Goal: Information Seeking & Learning: Learn about a topic

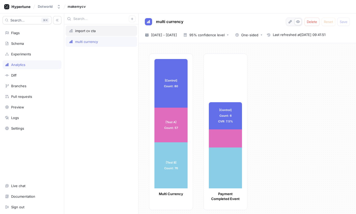
click at [81, 34] on div "import cv cta" at bounding box center [102, 31] width 72 height 10
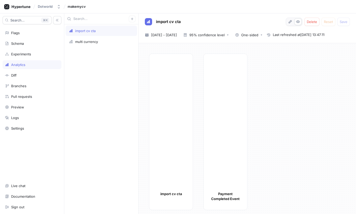
click at [186, 69] on div at bounding box center [170, 124] width 33 height 130
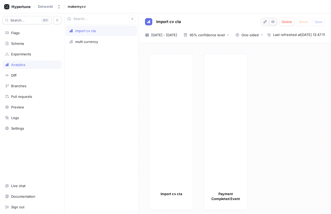
click at [286, 63] on div "import cv cta Payment Completed Event" at bounding box center [237, 134] width 177 height 160
click at [225, 33] on div "95% confidence level" at bounding box center [206, 34] width 35 height 3
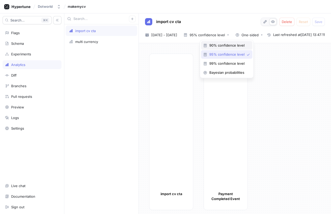
click at [225, 47] on span "90% confidence level" at bounding box center [228, 45] width 38 height 4
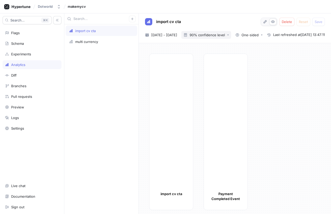
click at [223, 38] on button "90% confidence level" at bounding box center [206, 35] width 50 height 8
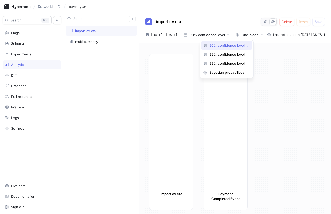
click at [224, 50] on div "90% confidence level 95% confidence level 99% confidence level Bayesian probabi…" at bounding box center [226, 59] width 51 height 36
click at [224, 51] on div "95% confidence level" at bounding box center [226, 54] width 51 height 9
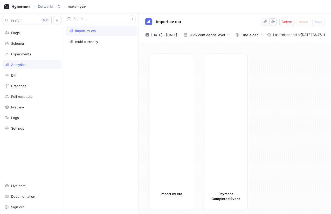
scroll to position [3, 0]
click at [164, 89] on div at bounding box center [170, 121] width 33 height 130
click at [264, 20] on icon "button" at bounding box center [265, 22] width 4 height 4
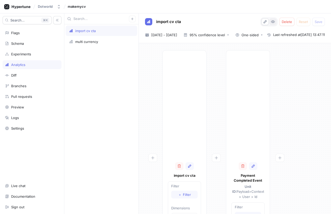
click at [272, 23] on icon "button" at bounding box center [273, 21] width 4 height 3
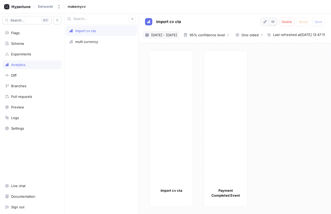
click at [173, 37] on span "[DATE] - [DATE]" at bounding box center [164, 34] width 26 height 5
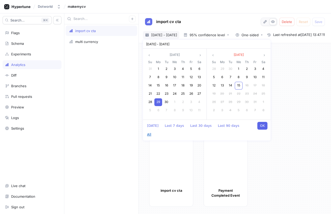
click at [240, 122] on div "[DATE] Last 7 days Last 30 days Last 90 days All OK" at bounding box center [206, 130] width 127 height 21
click at [154, 131] on button "All" at bounding box center [148, 135] width 9 height 8
type textarea "x"
type input "[DATE] ~ [DATE]"
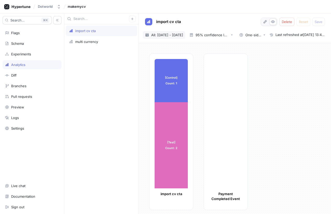
click at [183, 35] on span "All: [DATE] - [DATE]" at bounding box center [167, 34] width 32 height 5
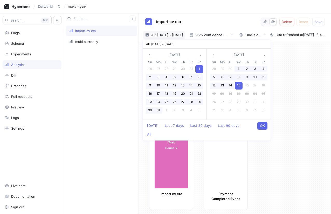
click at [264, 124] on button "OK" at bounding box center [262, 126] width 10 height 8
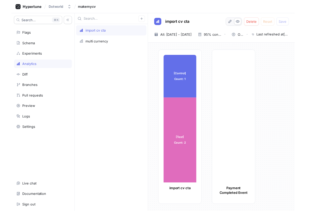
scroll to position [3, 0]
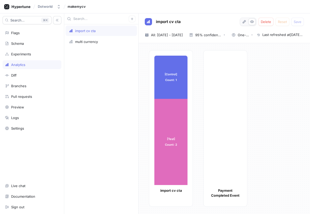
click at [281, 94] on div "[Control] Count: 1 [Control] Count: 1 [Test] Count: 2 [Test] Count: 2 import cv…" at bounding box center [227, 130] width 157 height 160
click at [221, 86] on div "Payment Completed Event" at bounding box center [225, 128] width 44 height 157
click at [122, 44] on div "multi currency" at bounding box center [102, 42] width 72 height 10
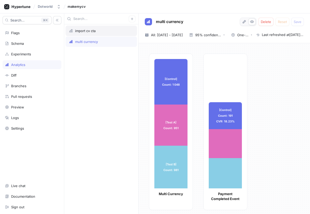
click at [117, 33] on div "import cv cta" at bounding box center [102, 31] width 72 height 10
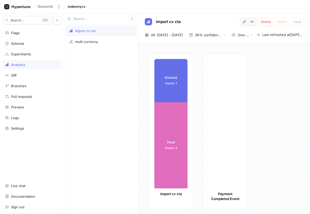
click at [128, 47] on div "import cv cta multi currency" at bounding box center [101, 119] width 74 height 190
click at [126, 44] on div "multi currency" at bounding box center [102, 42] width 72 height 10
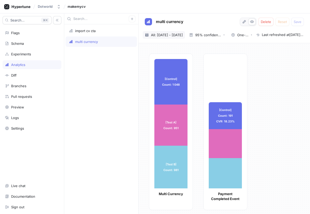
click at [169, 35] on span "All: [DATE] - [DATE]" at bounding box center [167, 34] width 32 height 5
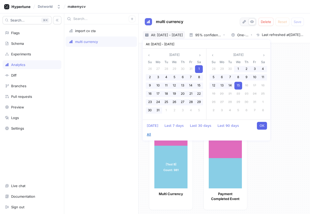
click at [154, 131] on button "All" at bounding box center [148, 135] width 9 height 8
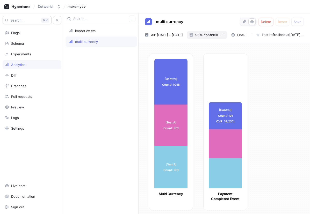
click at [222, 37] on button "95% confidence level" at bounding box center [207, 35] width 40 height 8
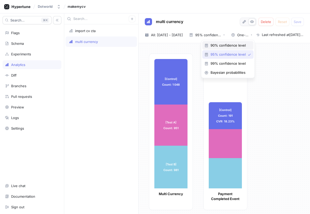
click at [222, 45] on span "90% confidence level" at bounding box center [230, 45] width 38 height 4
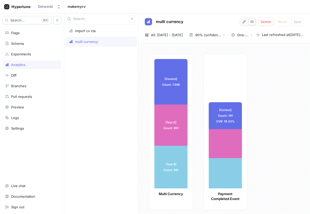
click at [274, 107] on div "[Control] Count: 1 048 [Control] Count: 1 048 [Test A] Count: 951 [Test A] Coun…" at bounding box center [227, 134] width 157 height 160
click at [263, 104] on div "[Control] Count: 1 048 [Control] Count: 1 048 [Test A] Count: 951 [Test A] Coun…" at bounding box center [227, 134] width 157 height 160
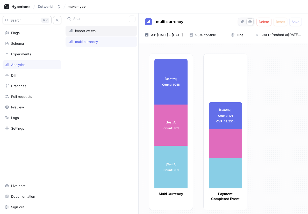
click at [102, 35] on div "import cv cta" at bounding box center [102, 31] width 72 height 10
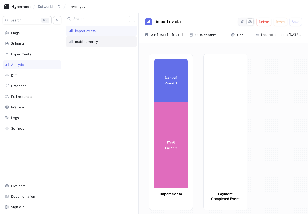
click at [102, 41] on div "multi currency" at bounding box center [101, 42] width 65 height 4
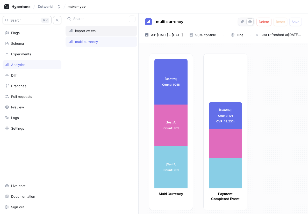
click at [101, 32] on div "import cv cta" at bounding box center [101, 31] width 65 height 4
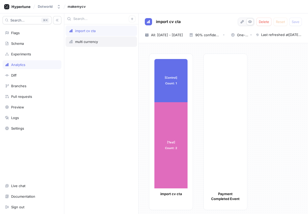
click at [102, 40] on div "multi currency" at bounding box center [101, 42] width 65 height 4
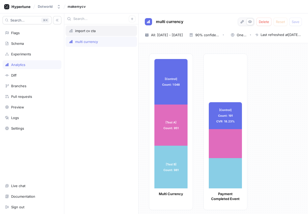
click at [103, 31] on div "import cv cta" at bounding box center [101, 31] width 65 height 4
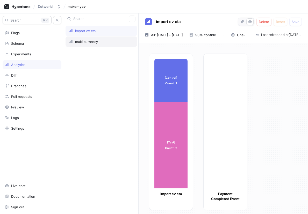
click at [104, 38] on div "multi currency" at bounding box center [102, 42] width 72 height 10
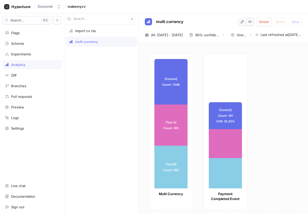
click at [251, 77] on div "[Control] Count: 1 048 [Control] Count: 1 048 [Test A] Count: 951 [Test A] Coun…" at bounding box center [226, 134] width 155 height 160
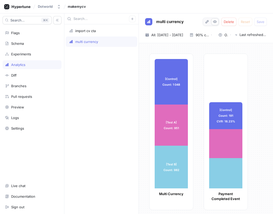
click at [260, 56] on div "[Control] Count: 1 048 [Control] Count: 1 048 [Test A] Count: 951 [Test A] Coun…" at bounding box center [208, 134] width 119 height 160
type textarea "x"
